Goal: Information Seeking & Learning: Learn about a topic

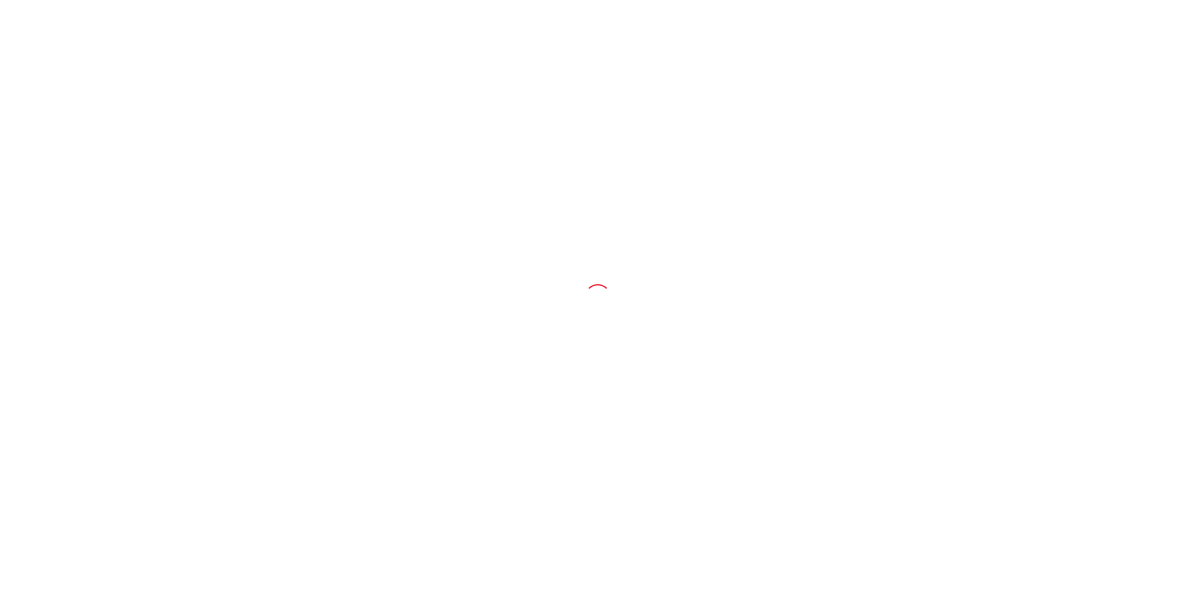
drag, startPoint x: 0, startPoint y: 0, endPoint x: 995, endPoint y: 150, distance: 1006.5
click at [995, 150] on div at bounding box center [597, 297] width 1195 height 594
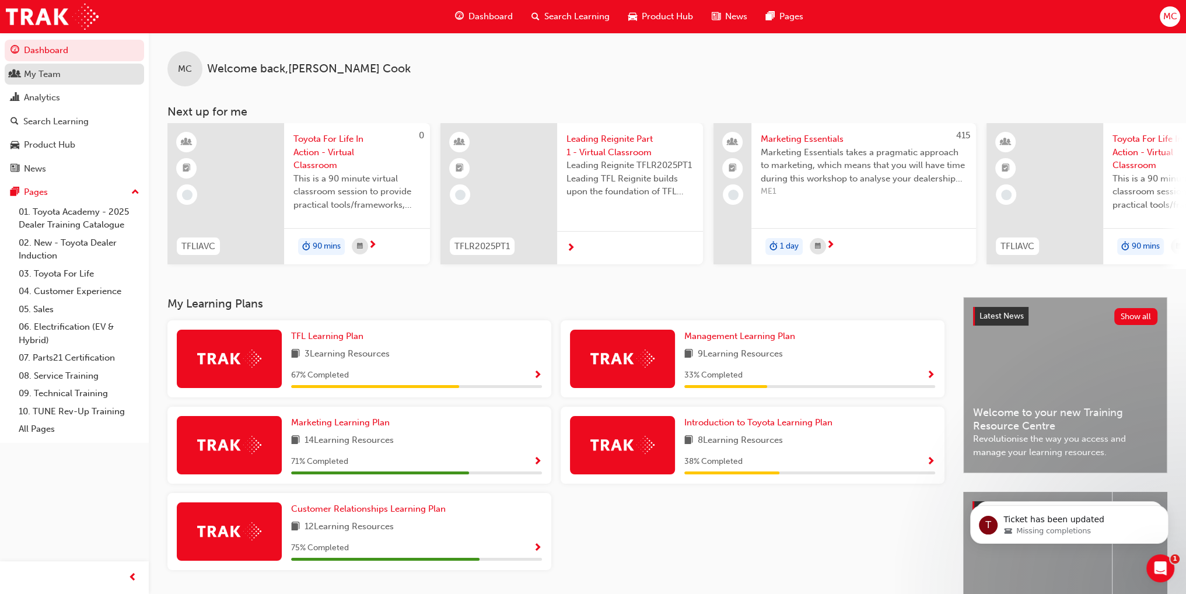
click at [36, 79] on div "My Team" at bounding box center [42, 74] width 37 height 13
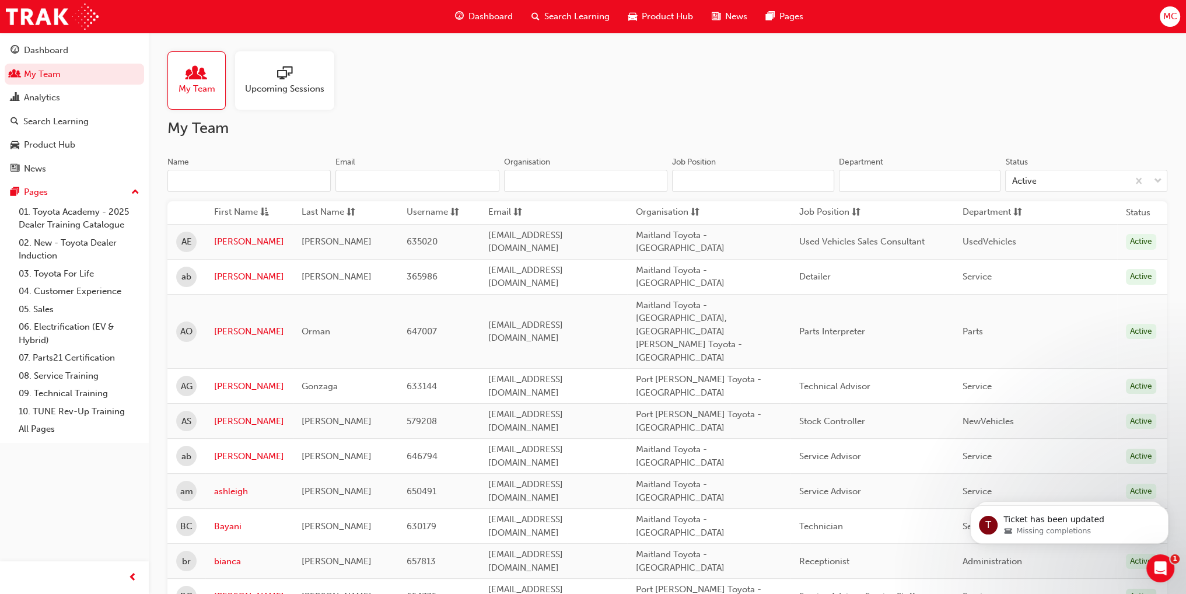
click at [238, 181] on input "Name" at bounding box center [248, 181] width 163 height 22
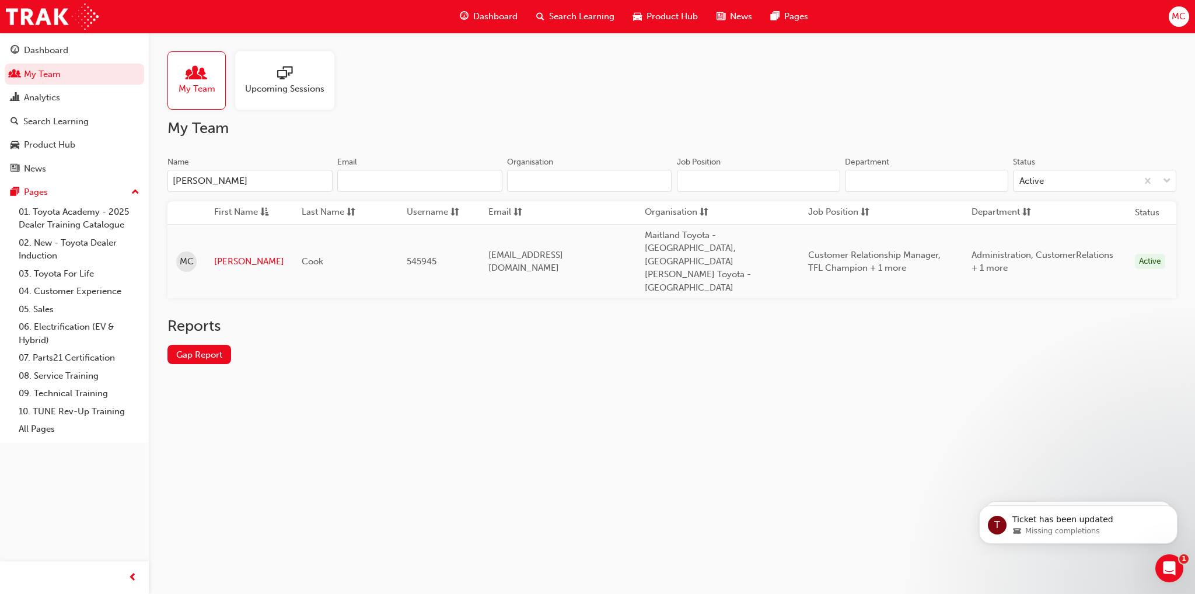
type input "[PERSON_NAME]"
click at [399, 468] on div "My Team Upcoming Sessions My Team Name [PERSON_NAME] Organisation Job Position …" at bounding box center [597, 297] width 1195 height 594
click at [230, 255] on link "[PERSON_NAME]" at bounding box center [249, 261] width 70 height 13
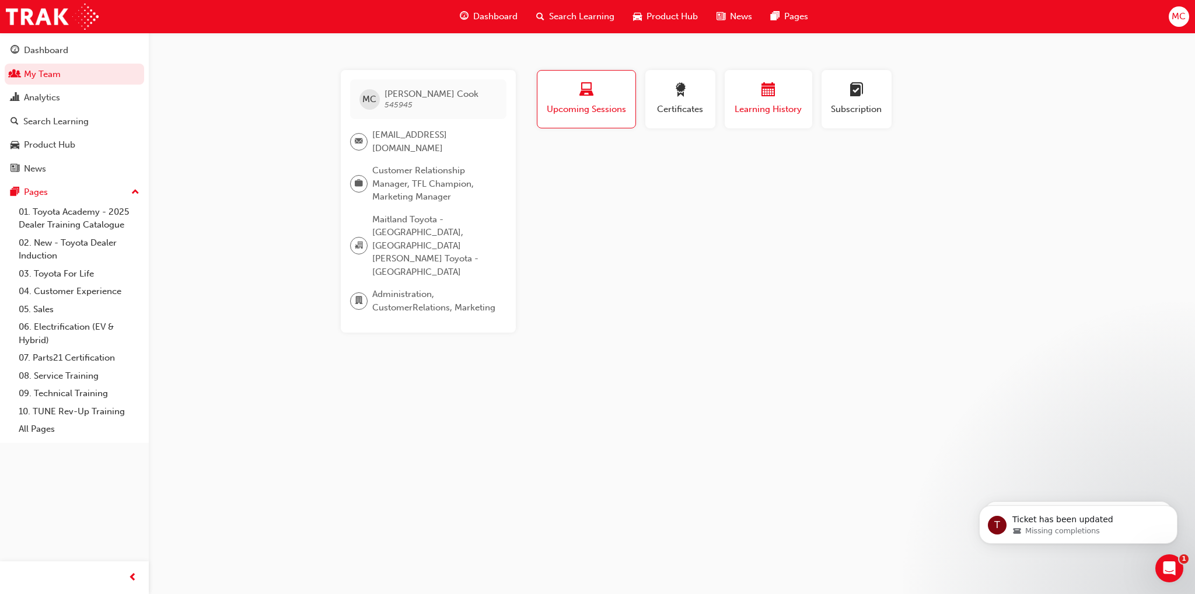
click at [758, 99] on div "button" at bounding box center [768, 92] width 70 height 18
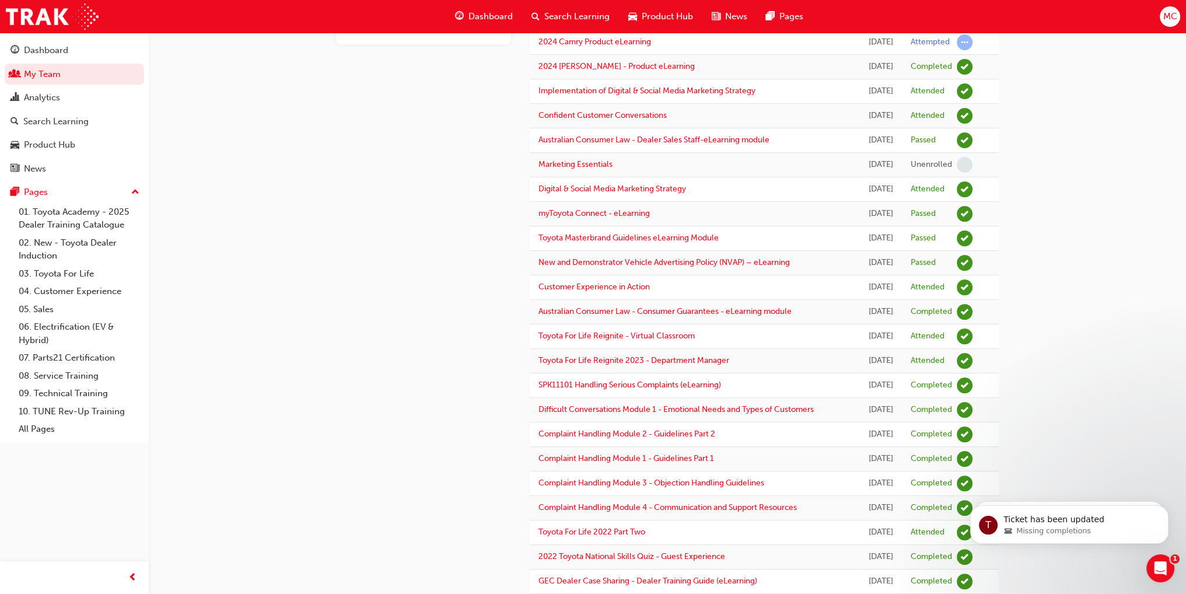
scroll to position [292, 0]
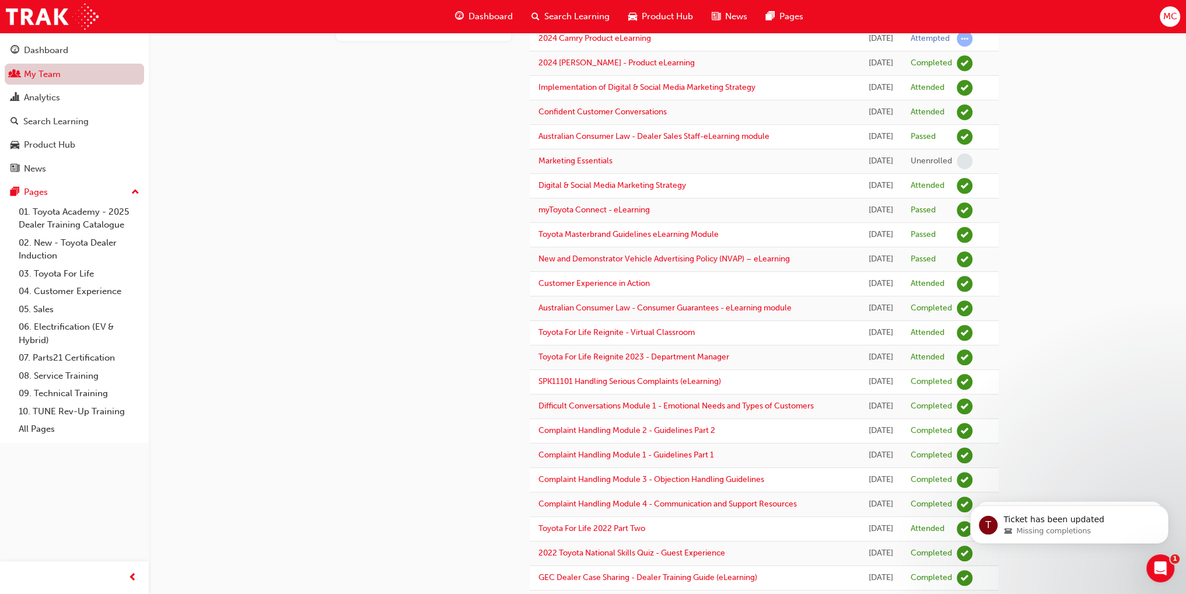
click at [57, 78] on link "My Team" at bounding box center [74, 75] width 139 height 22
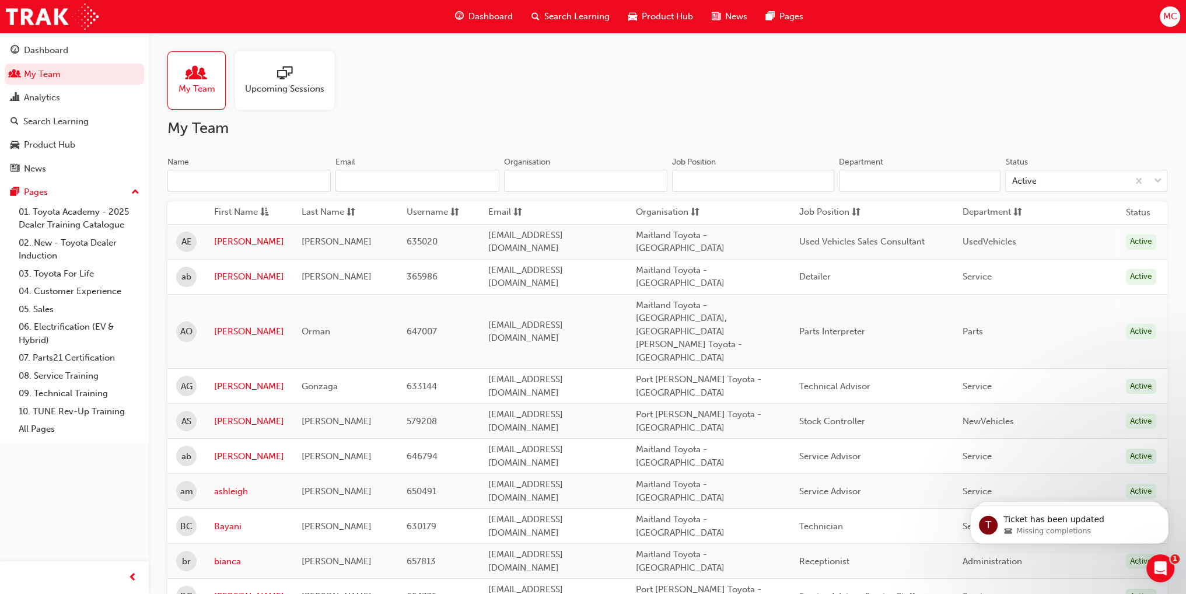
click at [205, 179] on input "Name" at bounding box center [248, 181] width 163 height 22
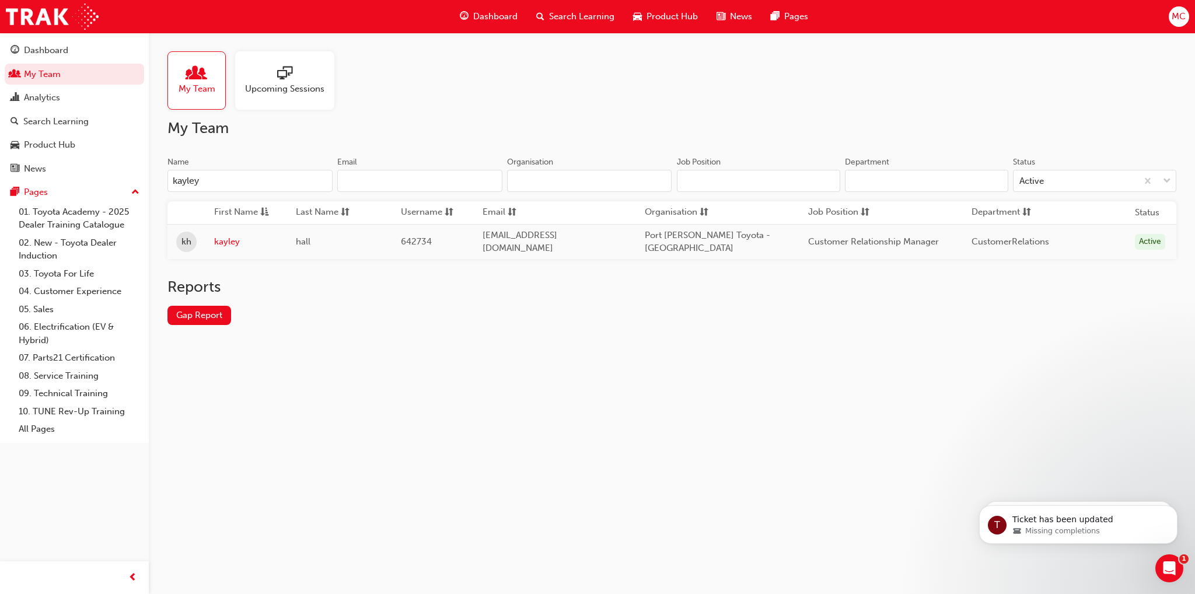
type input "kayley"
click at [225, 237] on link "kayley" at bounding box center [246, 241] width 64 height 13
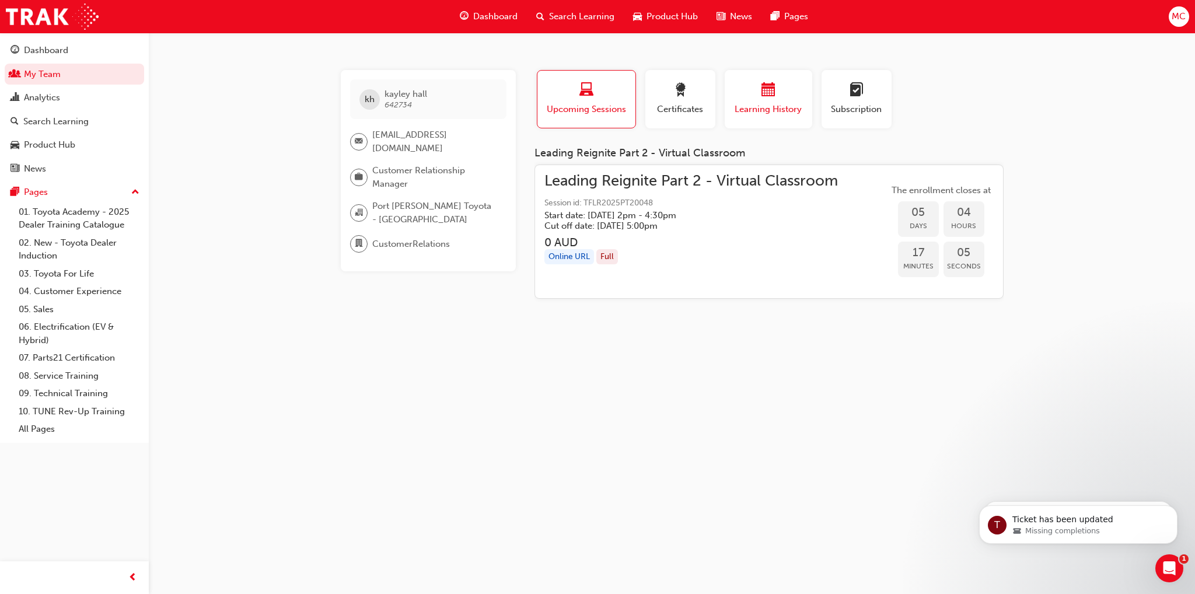
click at [772, 89] on span "calendar-icon" at bounding box center [768, 91] width 14 height 16
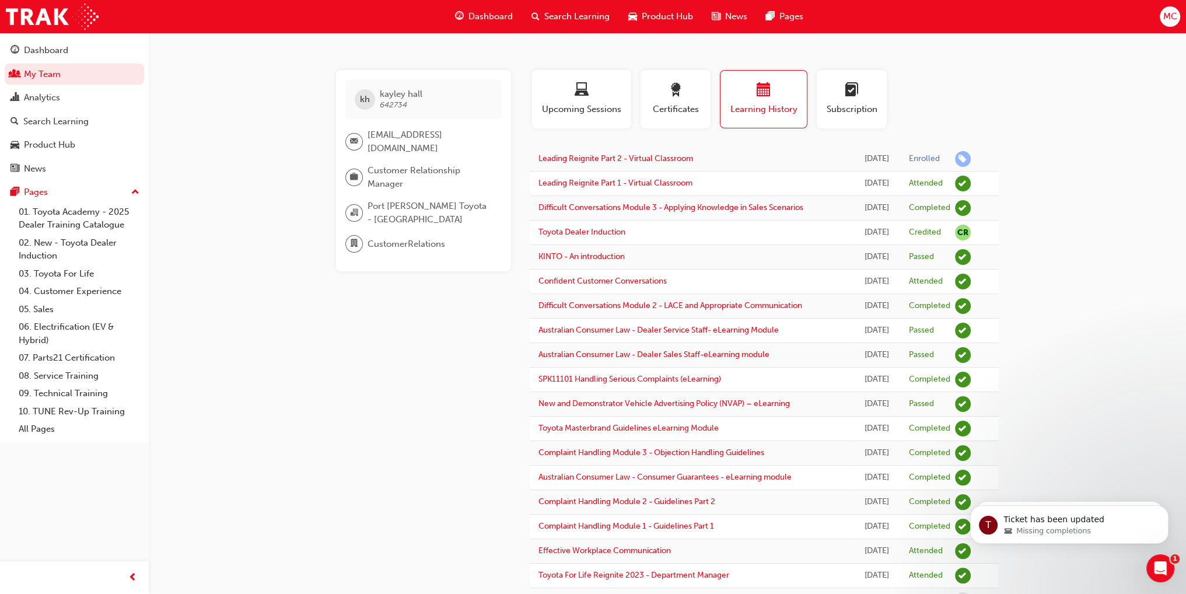
click at [583, 17] on span "Search Learning" at bounding box center [576, 16] width 65 height 13
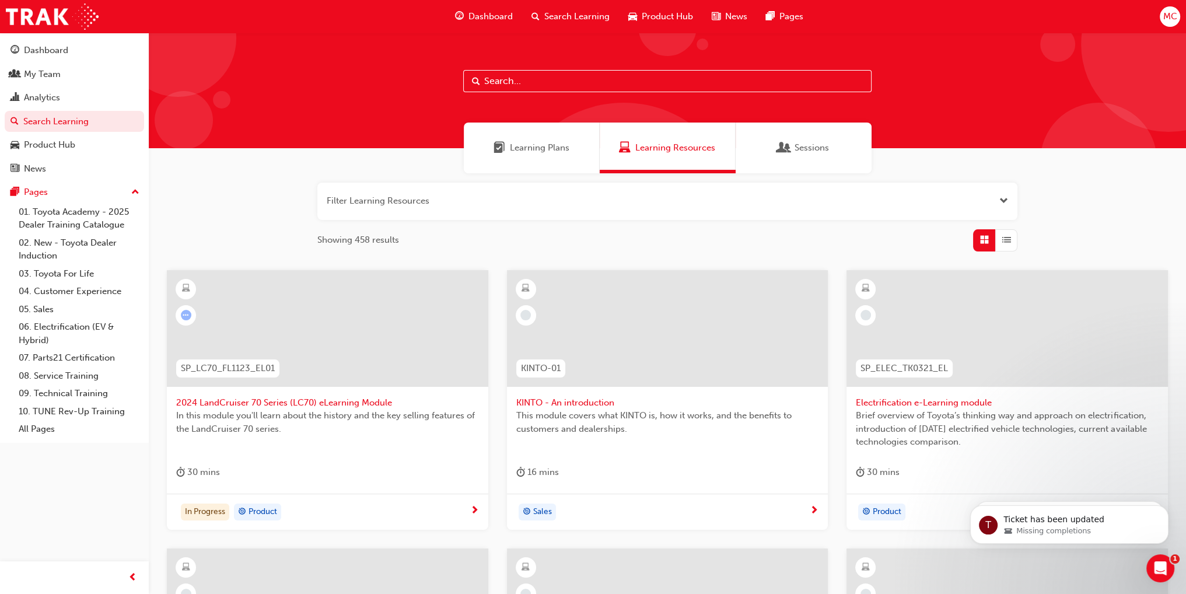
click at [572, 76] on input "text" at bounding box center [667, 81] width 408 height 22
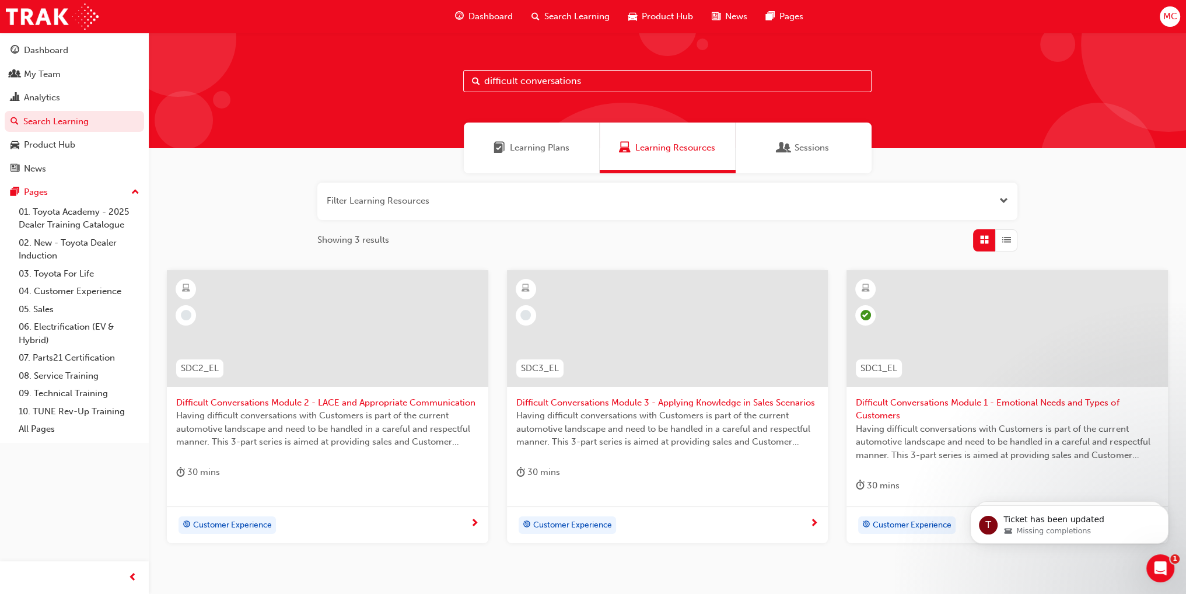
click at [518, 149] on span "Learning Plans" at bounding box center [540, 147] width 60 height 13
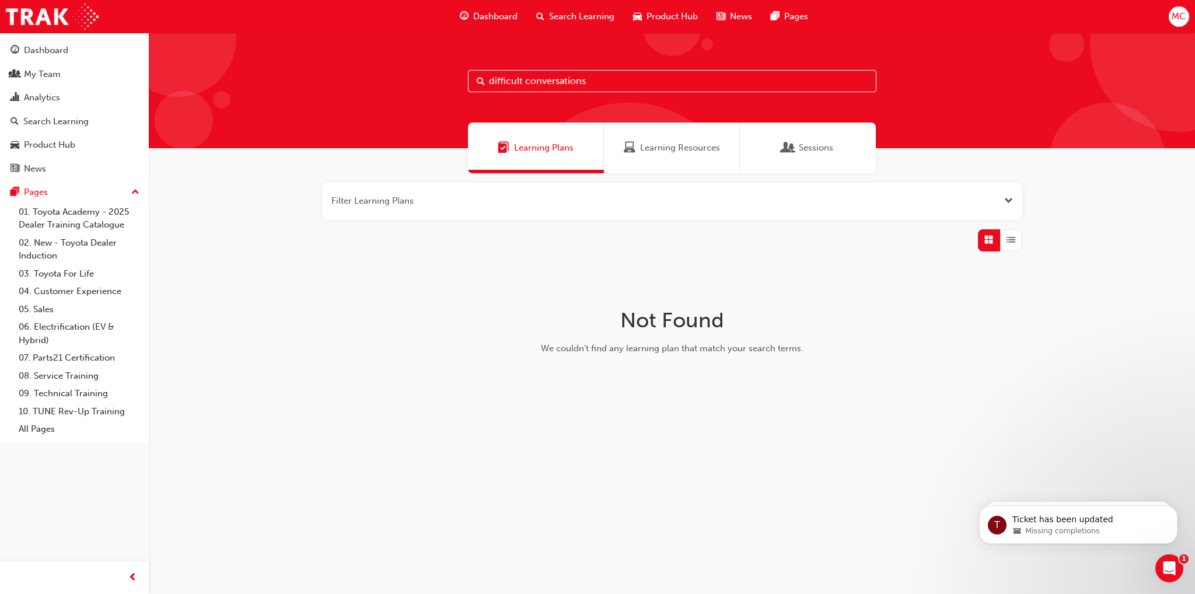
click at [477, 202] on button "button" at bounding box center [672, 201] width 700 height 37
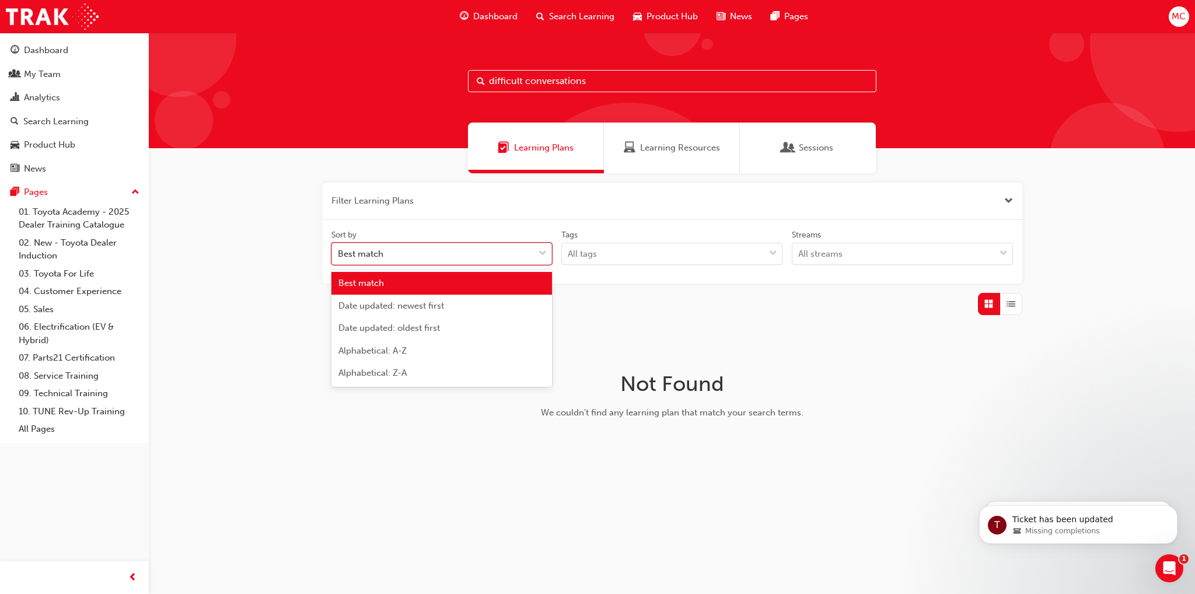
click at [546, 257] on span "down-icon" at bounding box center [542, 253] width 8 height 15
click at [339, 257] on input "Sort by option Best match focused, 1 of 5. 5 results available. Use Up and Down…" at bounding box center [338, 254] width 1 height 10
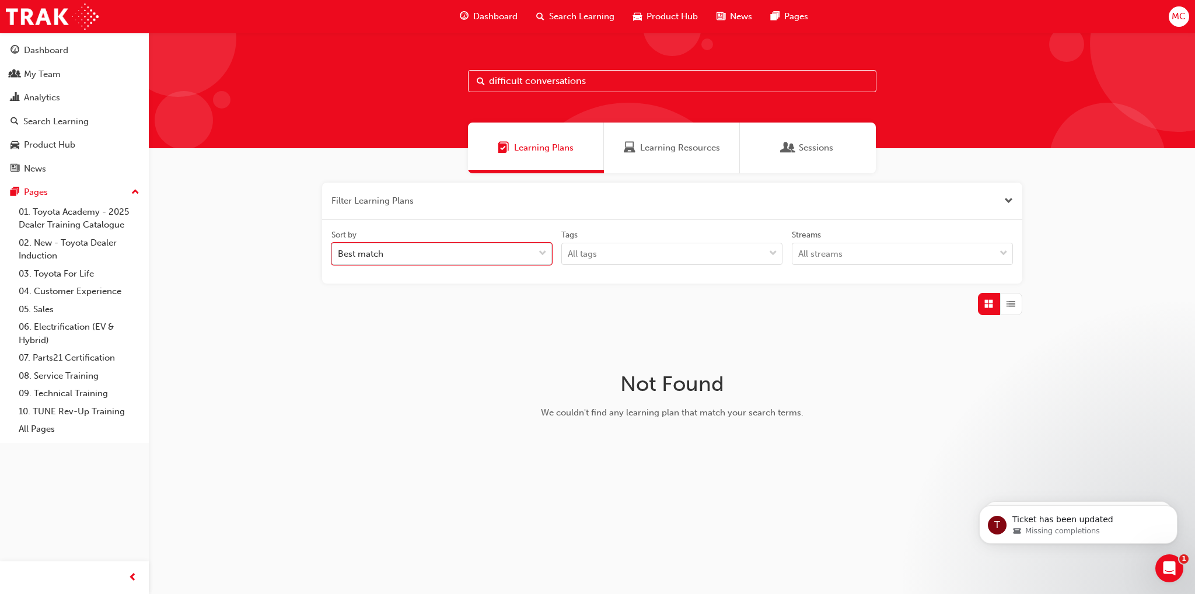
click at [546, 257] on span "down-icon" at bounding box center [542, 253] width 8 height 15
click at [339, 257] on input "Sort by 0 results available. Select is focused ,type to refine list, press Down…" at bounding box center [338, 254] width 1 height 10
drag, startPoint x: 595, startPoint y: 78, endPoint x: 390, endPoint y: 76, distance: 205.4
click at [390, 76] on div "difficult conversations" at bounding box center [672, 91] width 1046 height 116
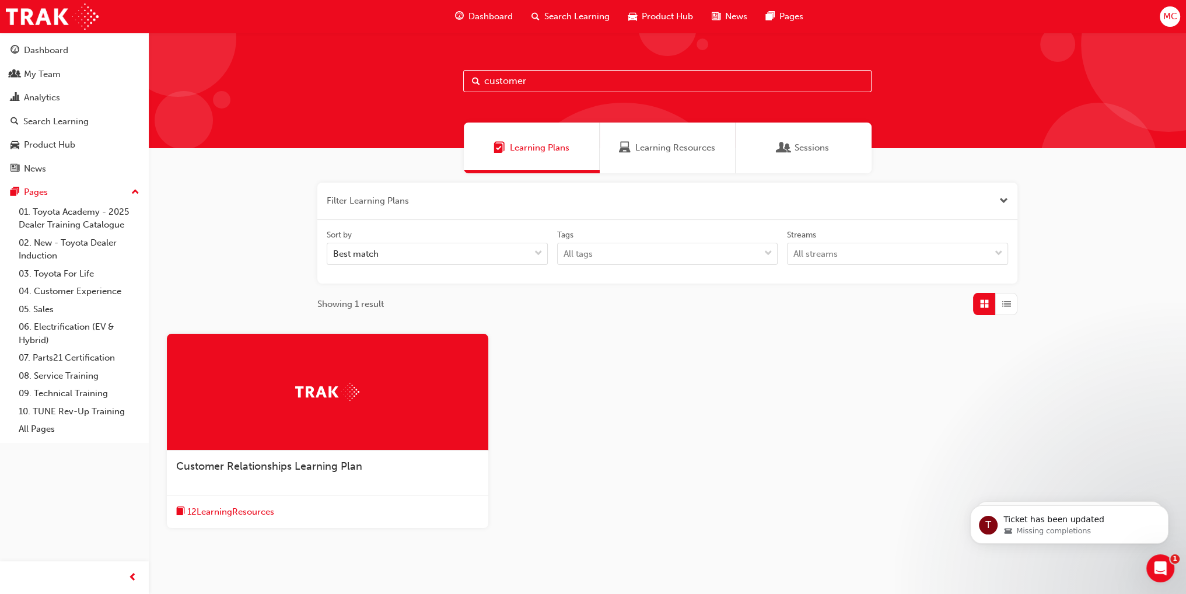
type input "customer"
click at [231, 509] on span "12 Learning Resources" at bounding box center [230, 511] width 87 height 13
